Goal: Find specific page/section: Find specific page/section

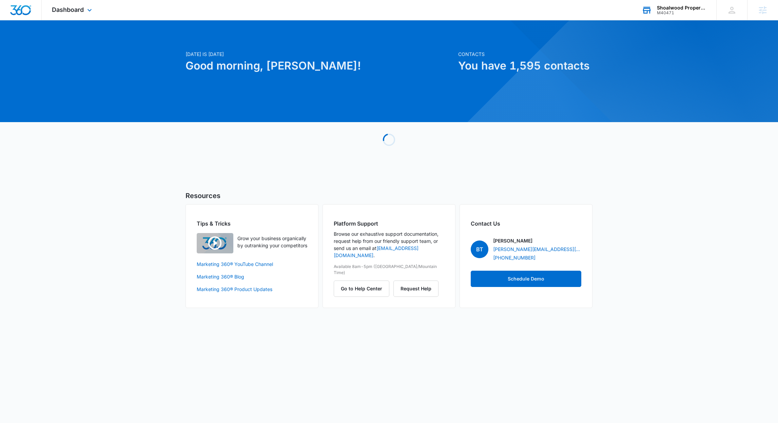
click at [664, 16] on div "Shoalwood Properties M40471 Your Accounts View All" at bounding box center [674, 10] width 85 height 20
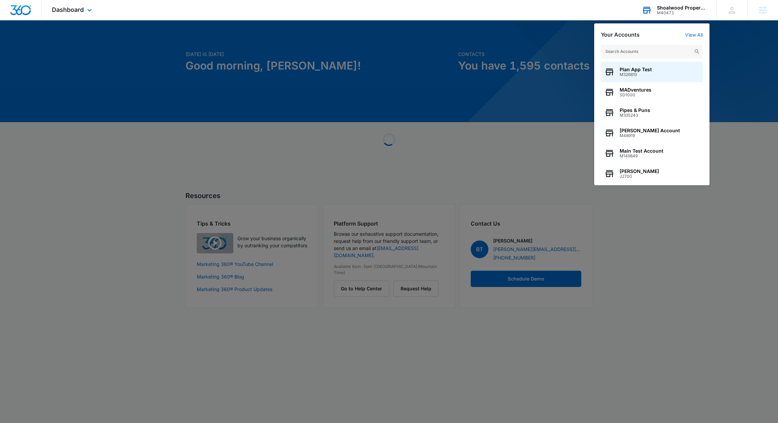
click at [610, 51] on input "text" at bounding box center [652, 52] width 102 height 14
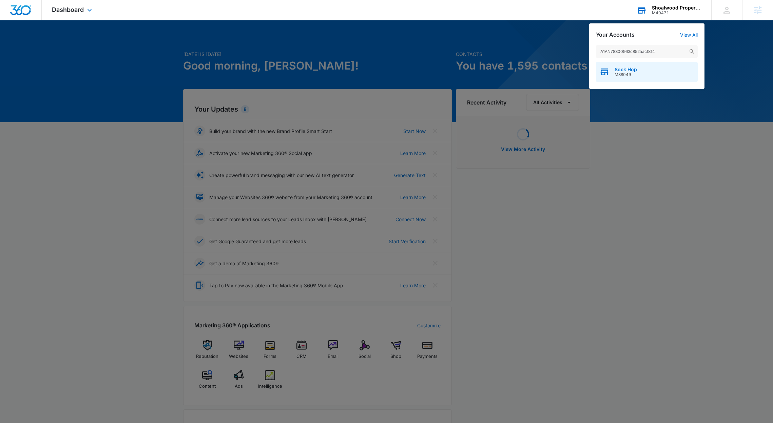
type input "A1AN78300963c852aacf814"
click at [645, 73] on div "Sock Hop M38049" at bounding box center [647, 72] width 102 height 20
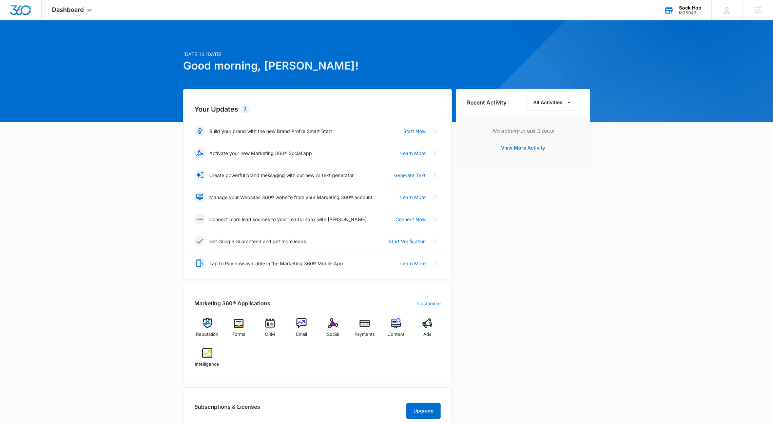
click at [509, 148] on button "View More Activity" at bounding box center [523, 148] width 58 height 16
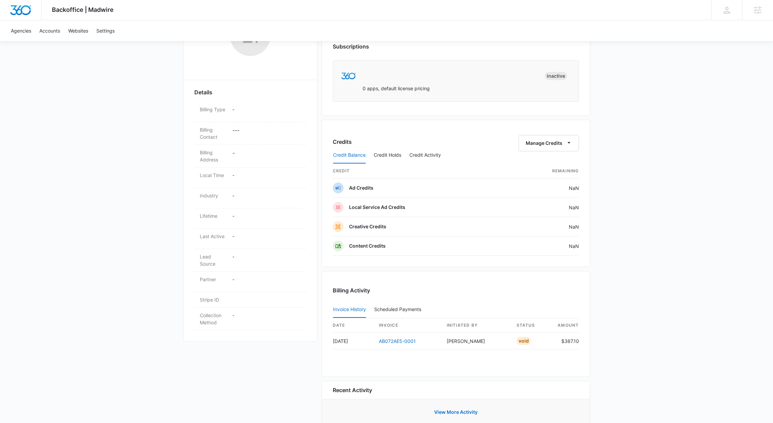
scroll to position [177, 0]
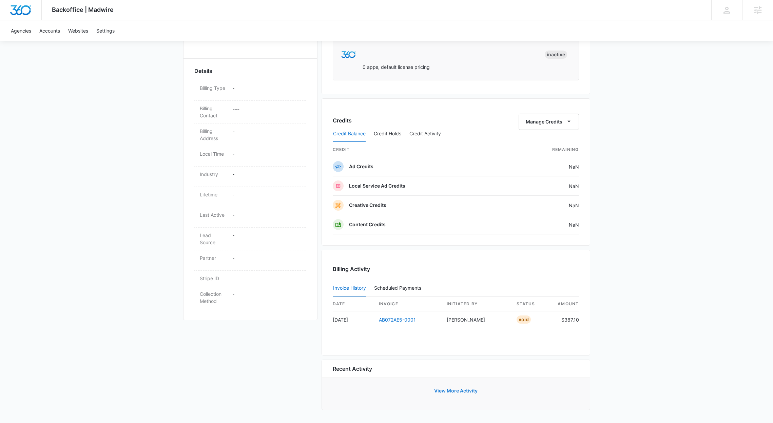
click at [450, 388] on button "View More Activity" at bounding box center [455, 391] width 57 height 16
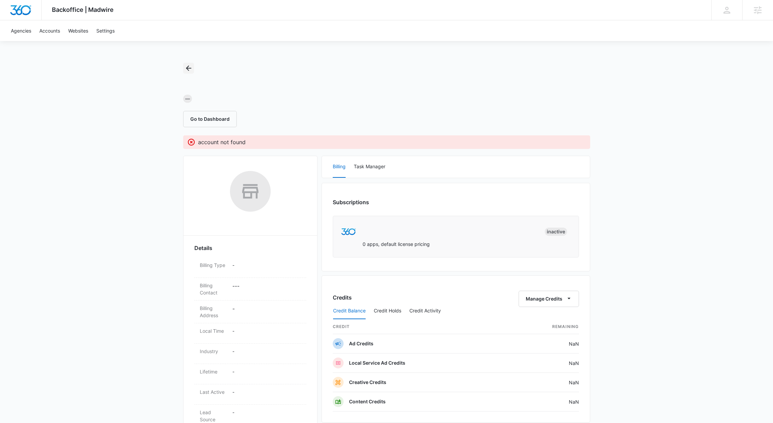
click at [189, 71] on icon "Back" at bounding box center [189, 68] width 8 height 8
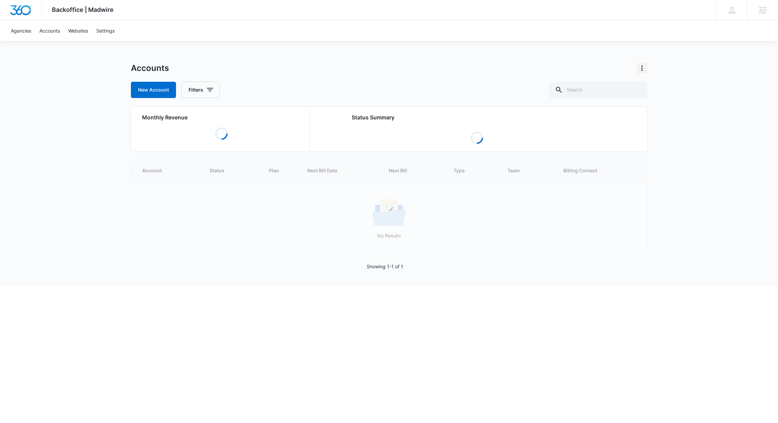
click at [643, 70] on icon "Actions" at bounding box center [642, 68] width 8 height 8
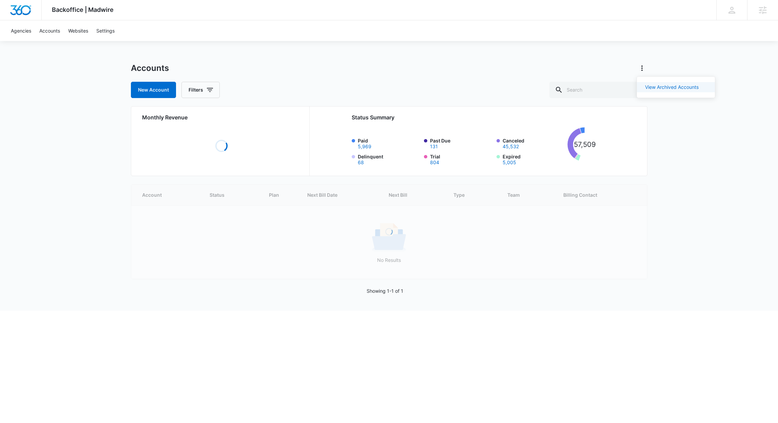
click at [656, 89] on link "View Archived Accounts" at bounding box center [672, 87] width 54 height 6
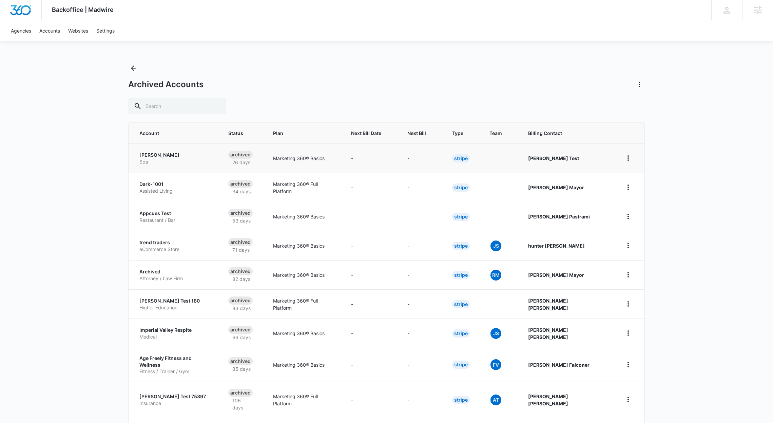
click at [153, 154] on p "[PERSON_NAME]" at bounding box center [175, 155] width 73 height 7
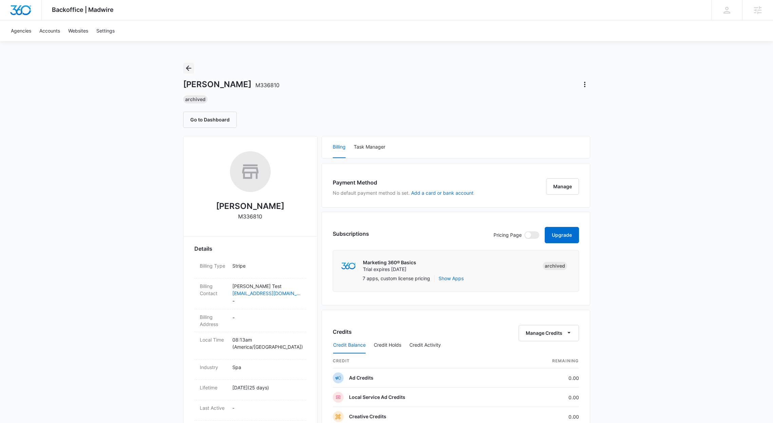
click at [188, 70] on icon "Back" at bounding box center [189, 68] width 8 height 8
